Goal: Obtain resource: Download file/media

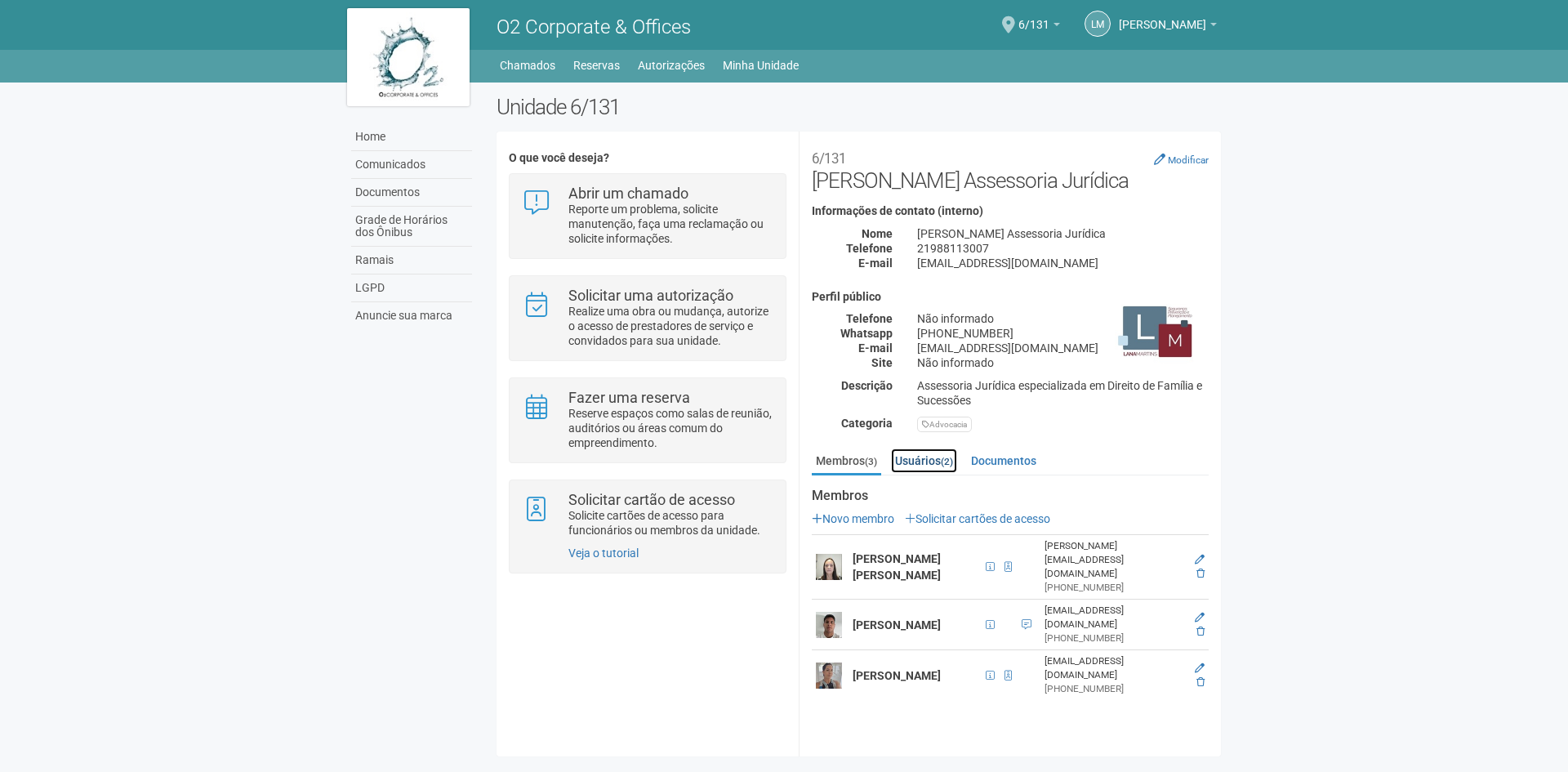
click at [918, 457] on link "Usuários (2)" at bounding box center [924, 460] width 66 height 25
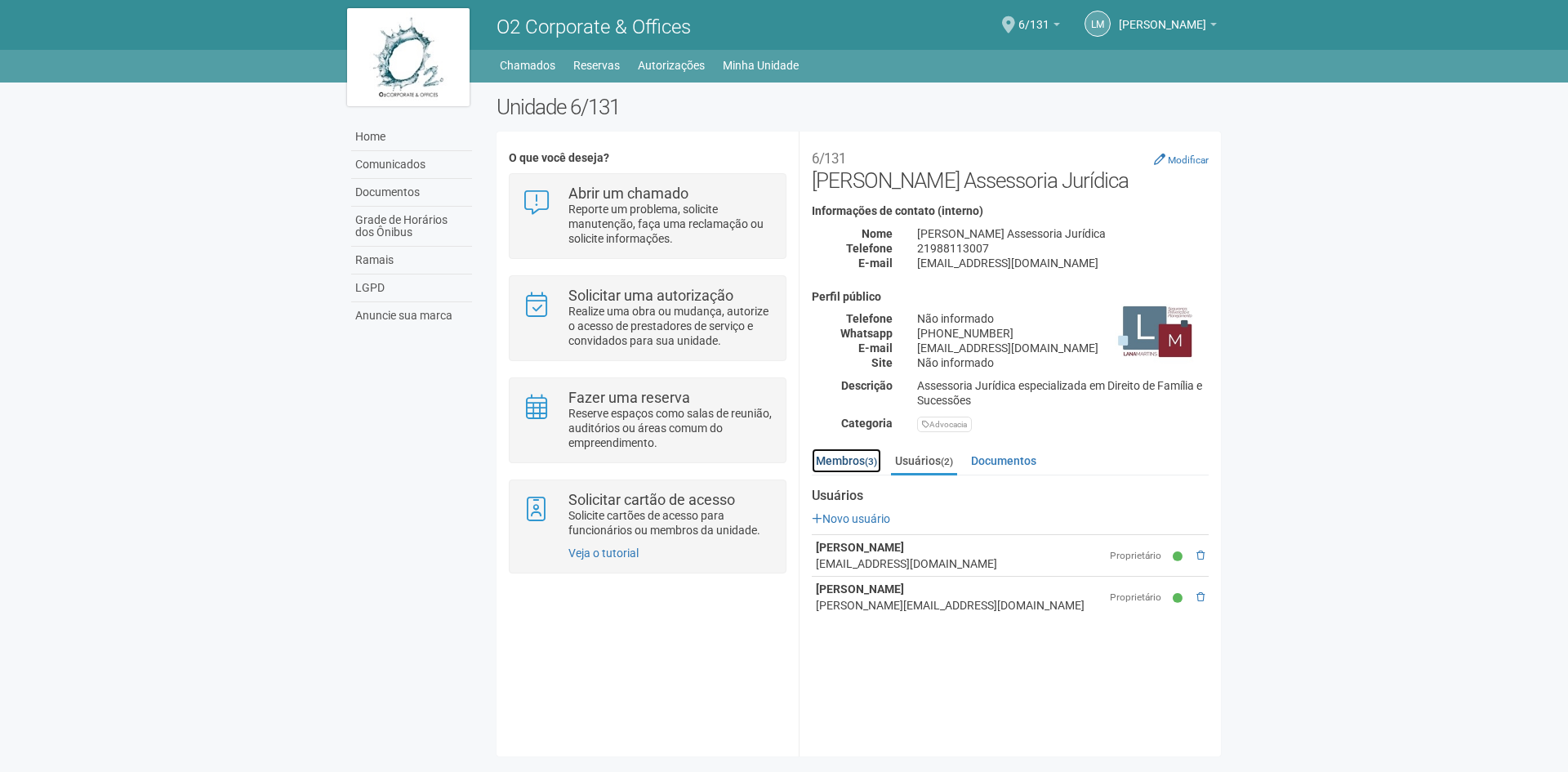
click at [836, 461] on link "Membros (3)" at bounding box center [847, 460] width 69 height 25
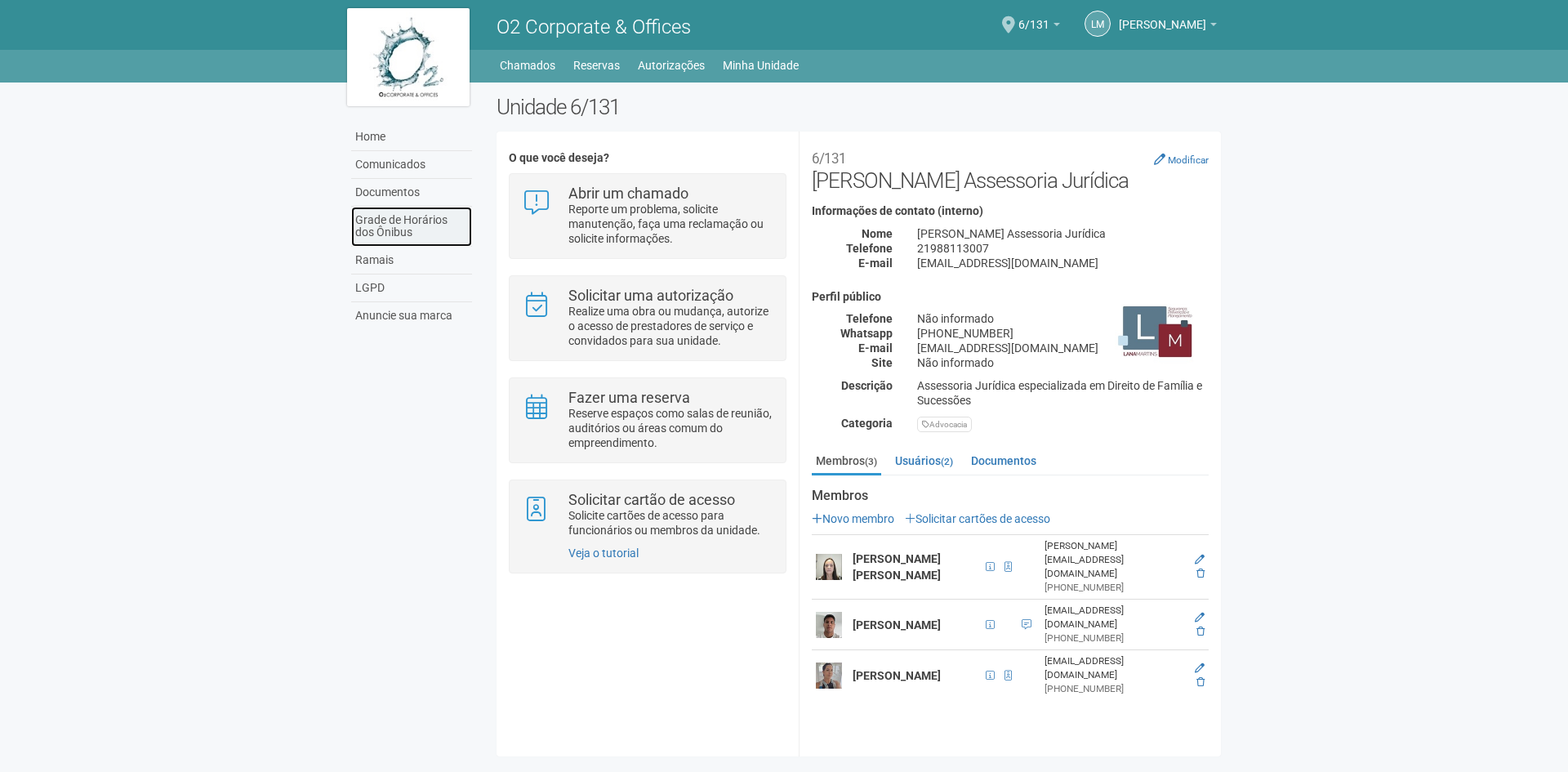
click at [403, 229] on link "Grade de Horários dos Ônibus" at bounding box center [411, 226] width 121 height 40
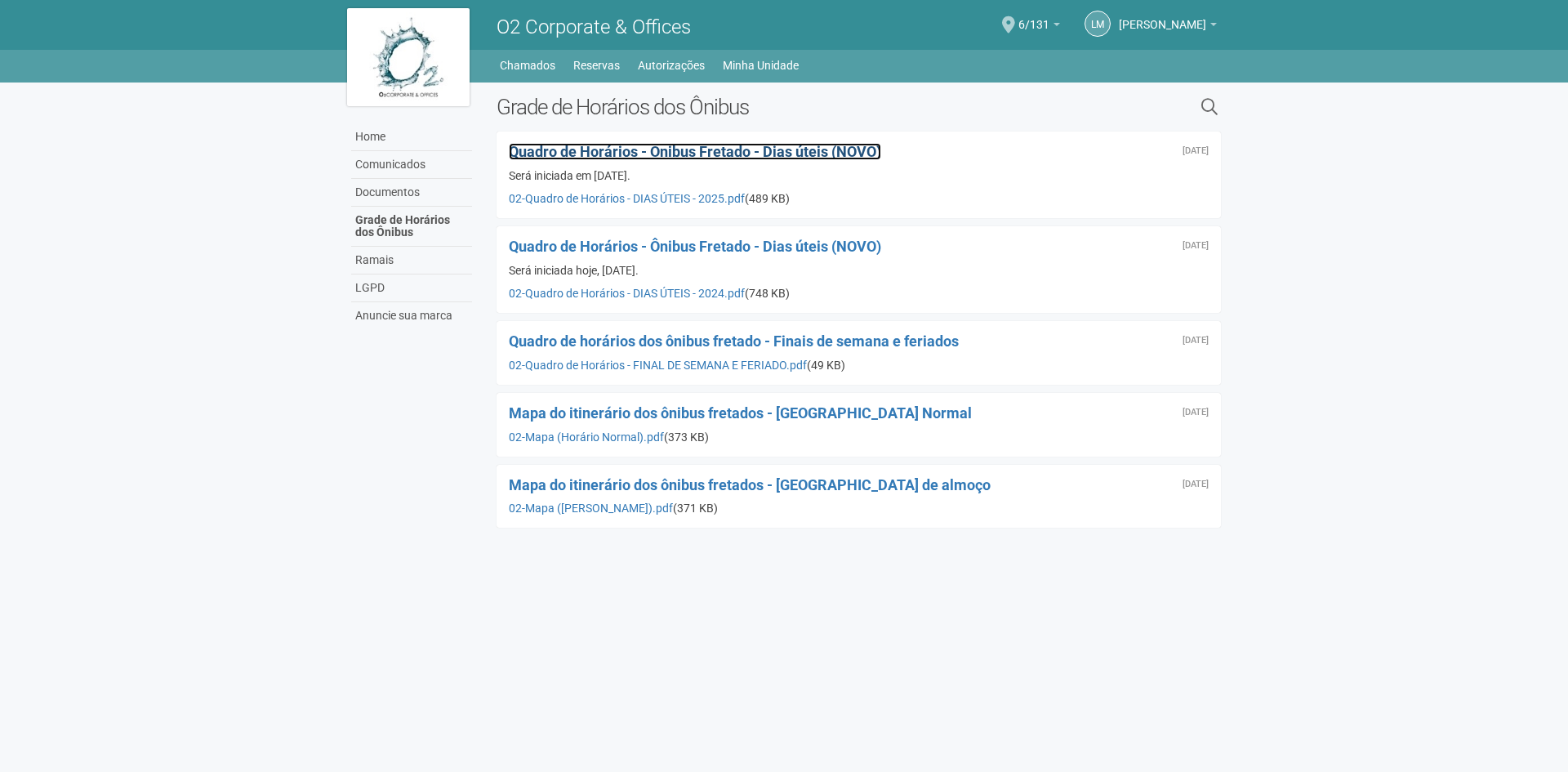
click at [618, 147] on span "Quadro de Horários - Ônibus Fretado - Dias úteis (NOVO)" at bounding box center [695, 152] width 373 height 17
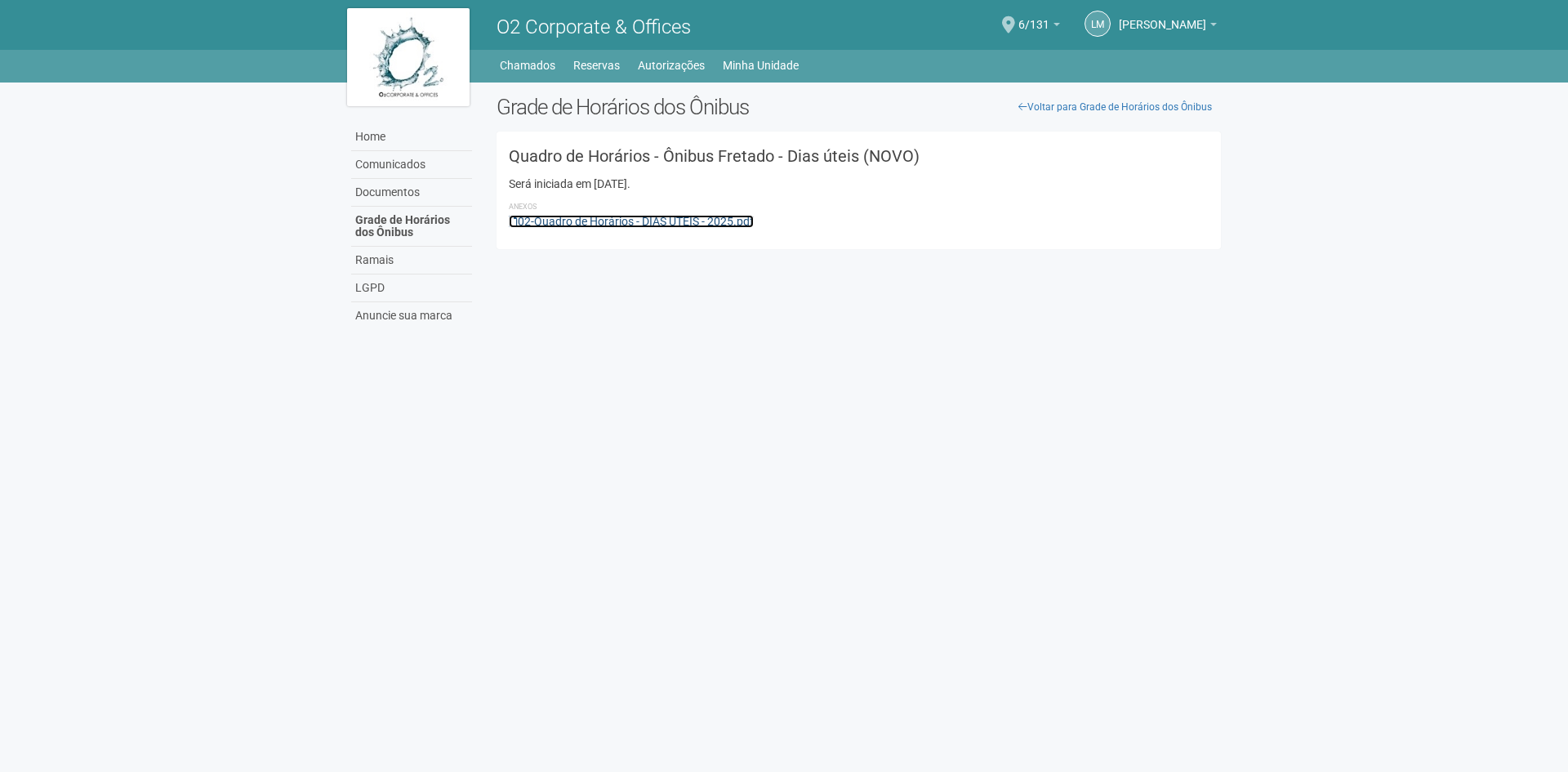
click at [619, 219] on link "02-Quadro de Horários - DIAS ÚTEIS - 2025.pdf" at bounding box center [631, 221] width 245 height 13
click at [400, 196] on link "Documentos" at bounding box center [411, 193] width 121 height 27
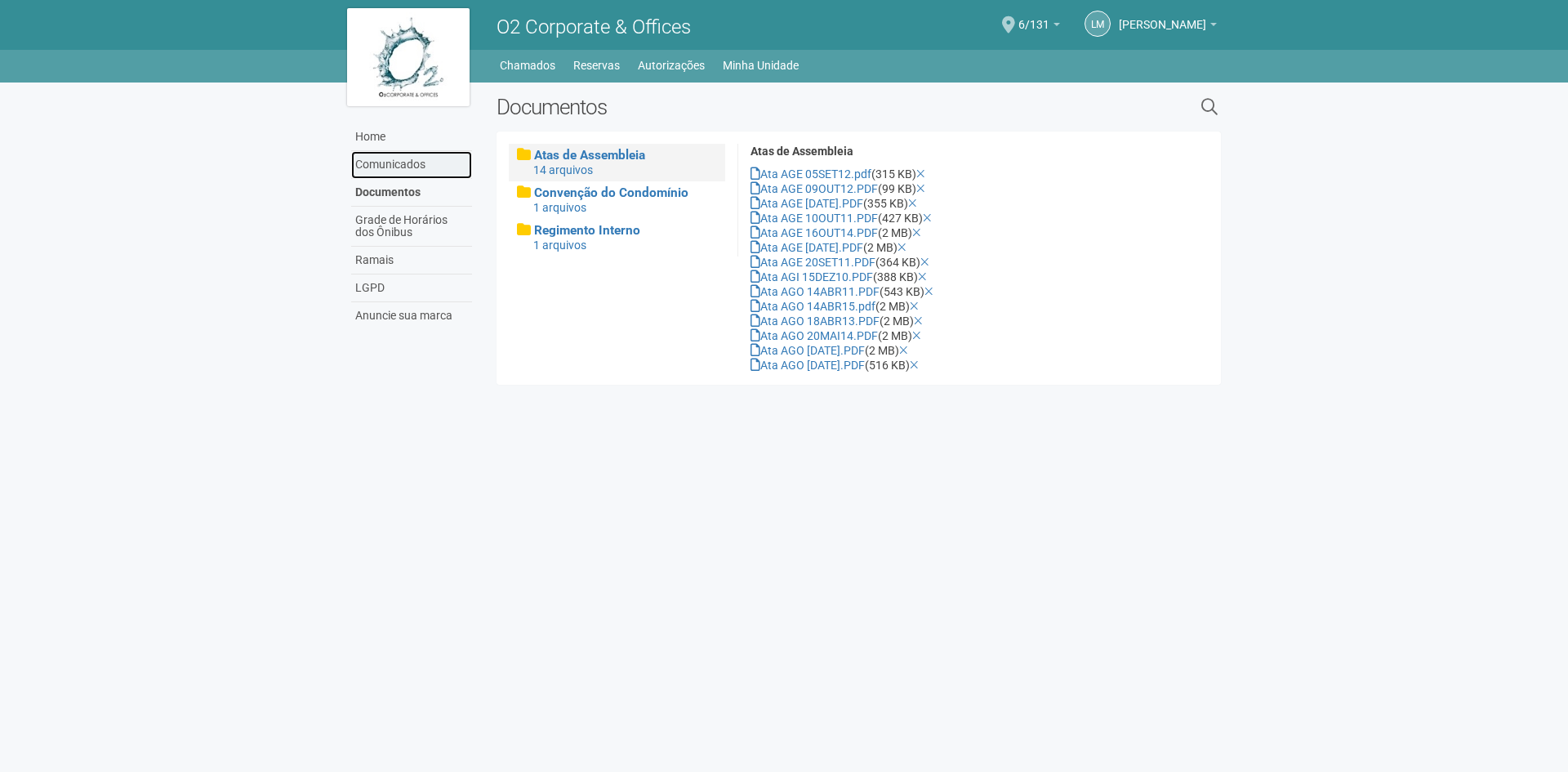
click at [392, 165] on link "Comunicados" at bounding box center [411, 165] width 121 height 27
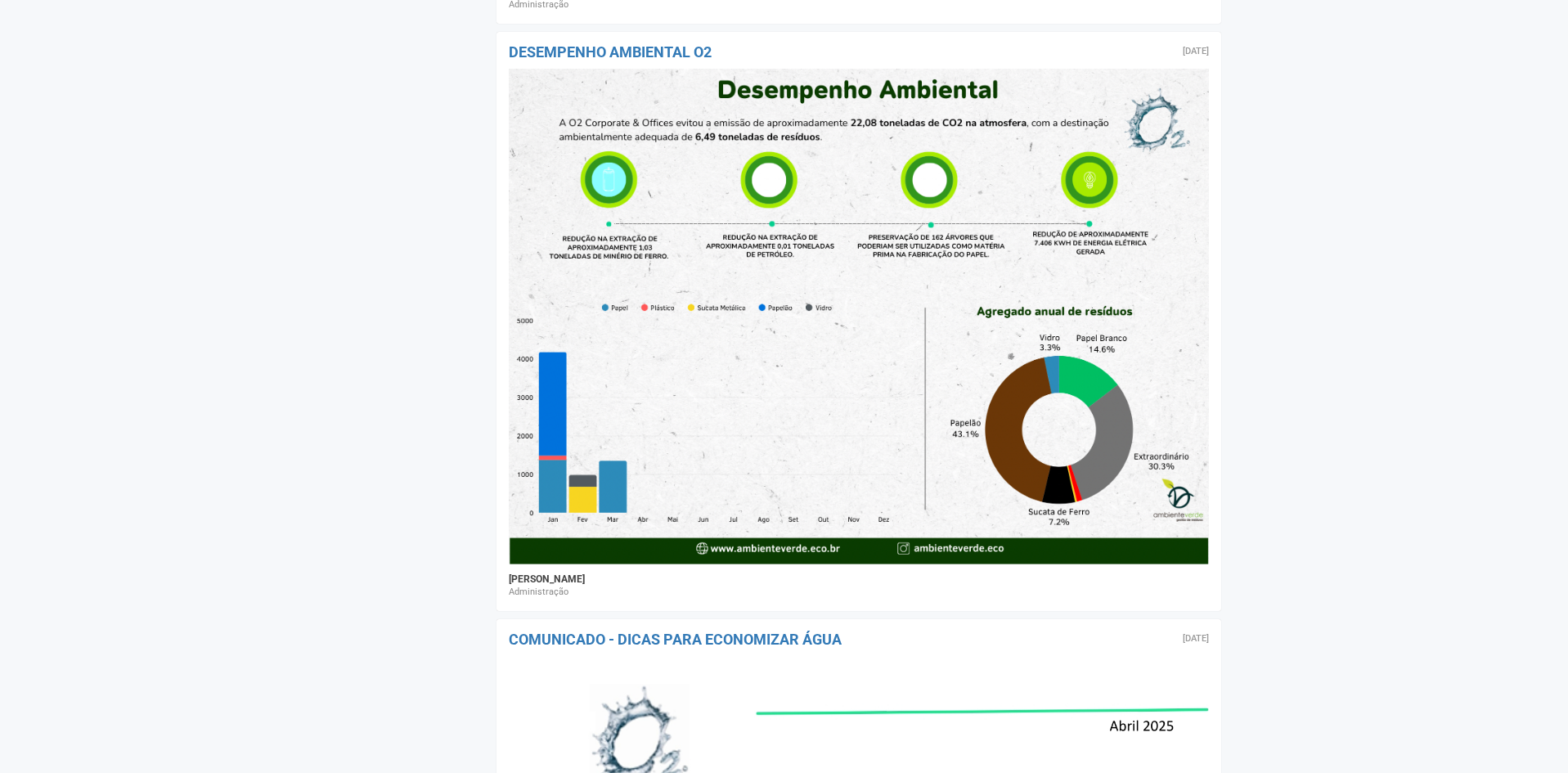
scroll to position [16579, 0]
